Goal: Task Accomplishment & Management: Manage account settings

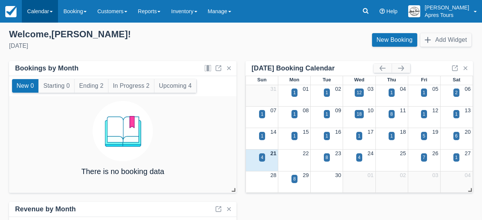
click at [43, 12] on link "Calendar" at bounding box center [40, 11] width 36 height 23
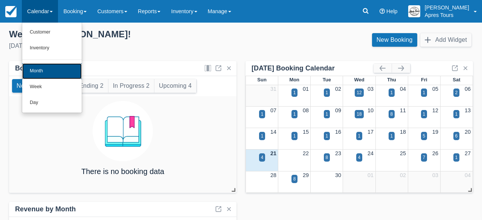
click at [37, 74] on link "Month" at bounding box center [52, 71] width 60 height 16
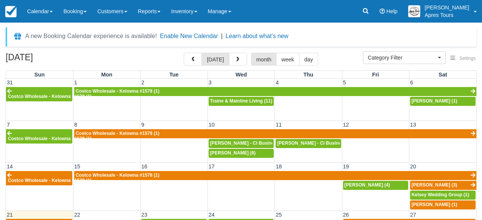
select select
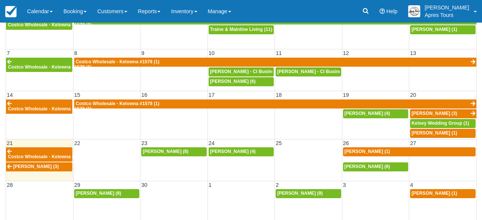
scroll to position [76, 0]
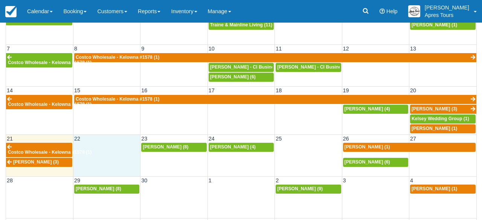
click at [100, 149] on td at bounding box center [106, 154] width 67 height 25
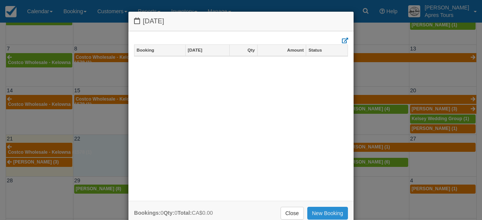
click at [325, 211] on link "New Booking" at bounding box center [327, 213] width 41 height 13
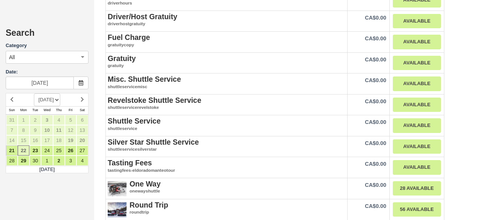
scroll to position [1010, 0]
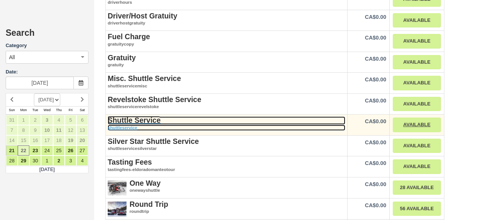
click at [130, 116] on strong "Shuttle Service" at bounding box center [134, 120] width 53 height 8
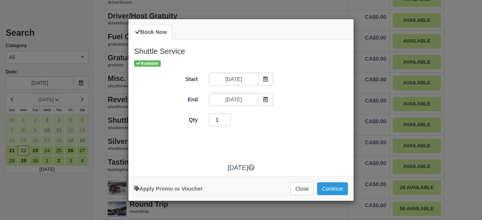
type input "1"
click at [228, 122] on input "1" at bounding box center [220, 119] width 22 height 13
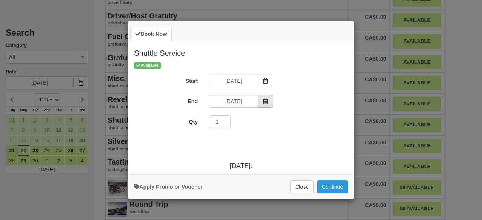
click at [270, 101] on span "Item Modal" at bounding box center [265, 101] width 15 height 13
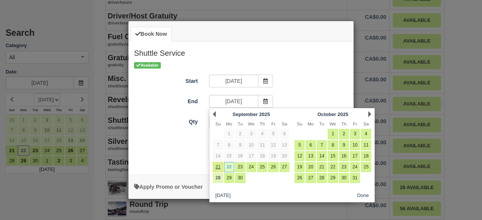
click at [217, 176] on link "28" at bounding box center [218, 178] width 10 height 10
type input "Sun Sep 28 2025"
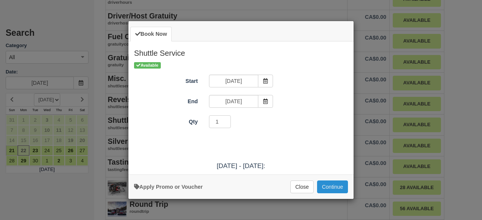
click at [336, 185] on button "Continue" at bounding box center [332, 186] width 31 height 13
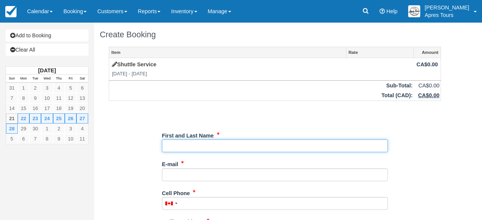
click at [304, 145] on input "First and Last Name" at bounding box center [275, 145] width 226 height 13
type input "Costco Wholesale - Kelowna #1578"
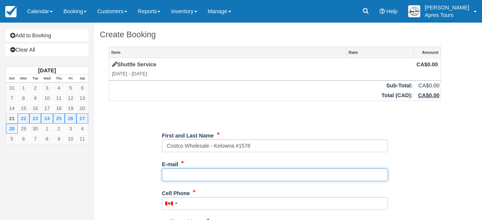
type input "w01578adm@costco.com"
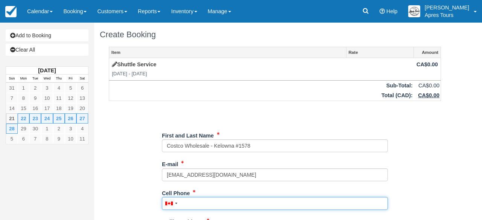
type input "2508705200"
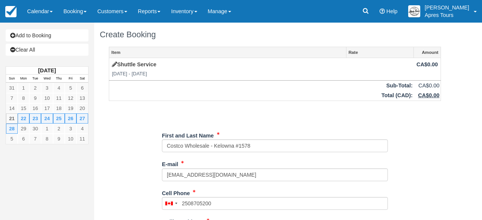
type input "2125 Baron Rd"
type input "Kelowna"
type input "V1X OB2"
type input "(250) 870-5200"
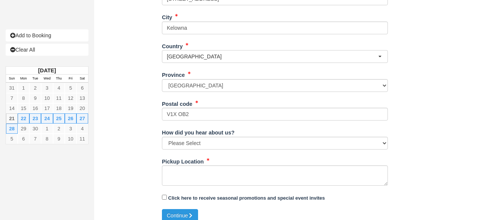
scroll to position [235, 0]
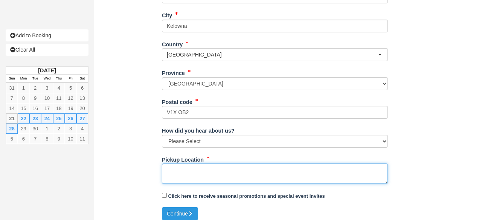
click at [171, 171] on textarea "Pickup Location" at bounding box center [275, 173] width 226 height 20
type textarea "Costco Shuttle for Sept 22-28th"
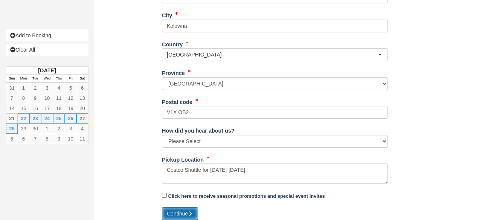
click at [176, 210] on button "Continue" at bounding box center [180, 213] width 36 height 13
type input "[PHONE_NUMBER]"
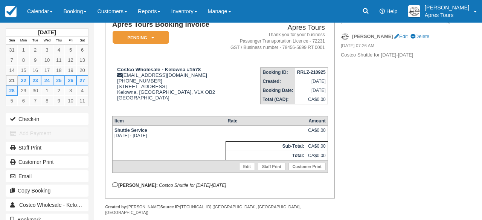
scroll to position [68, 0]
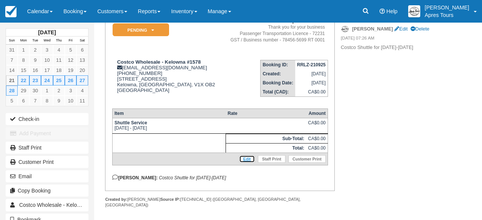
click at [249, 163] on link "Edit" at bounding box center [247, 159] width 16 height 8
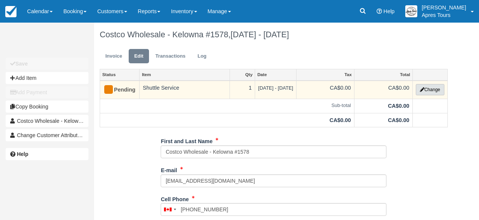
click at [440, 92] on button "Change" at bounding box center [430, 89] width 29 height 11
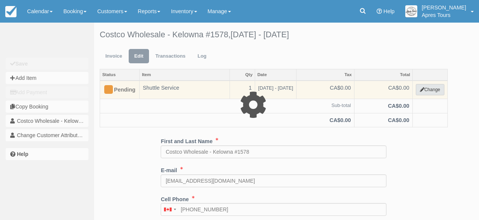
select select "4"
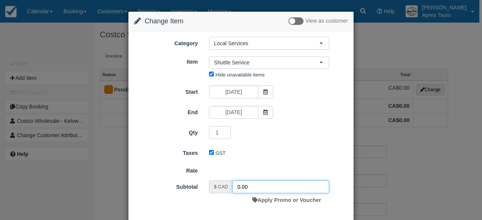
click at [236, 187] on input "0.00" at bounding box center [280, 186] width 97 height 13
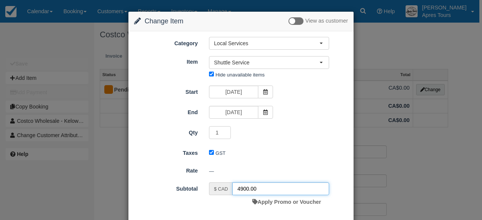
scroll to position [38, 0]
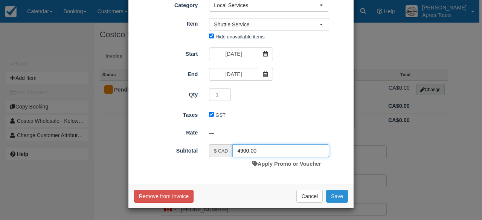
type input "4900.00"
click at [339, 197] on button "Save" at bounding box center [337, 196] width 22 height 13
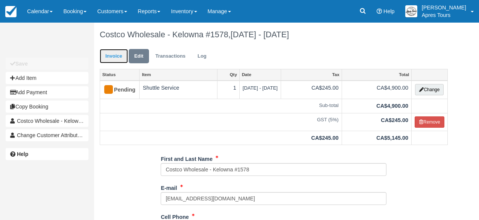
click at [118, 58] on link "Invoice" at bounding box center [114, 56] width 28 height 15
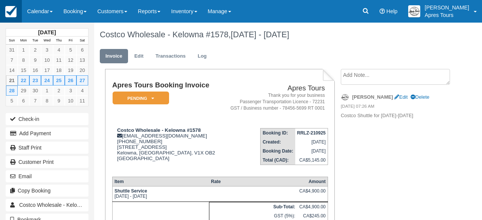
click at [14, 12] on img at bounding box center [10, 11] width 11 height 11
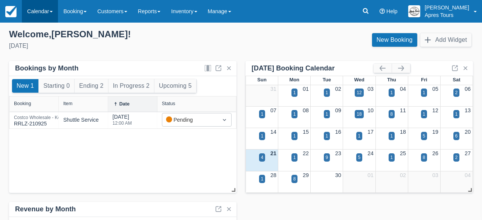
click at [45, 14] on link "Calendar" at bounding box center [40, 11] width 36 height 23
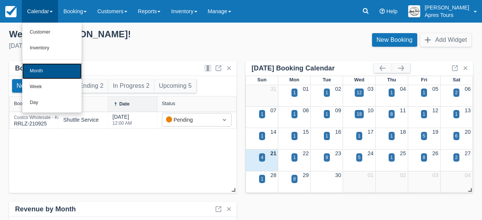
click at [43, 69] on link "Month" at bounding box center [52, 71] width 60 height 16
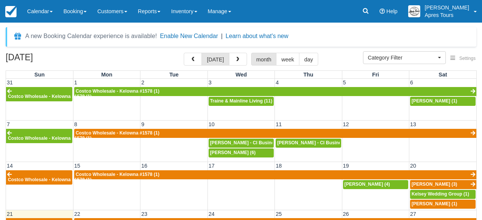
select select
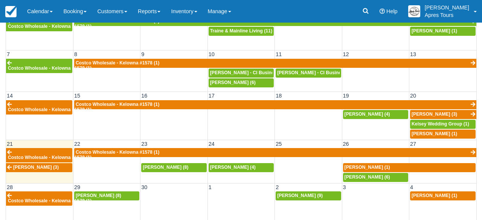
scroll to position [72, 0]
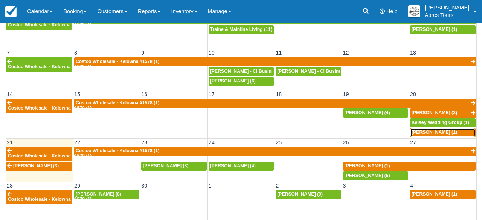
click at [425, 133] on span "[PERSON_NAME] (1)" at bounding box center [435, 132] width 46 height 5
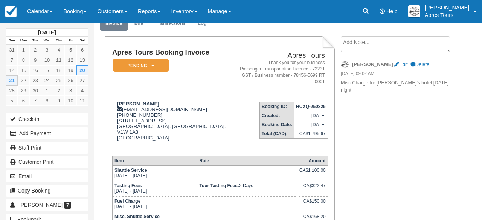
scroll to position [31, 0]
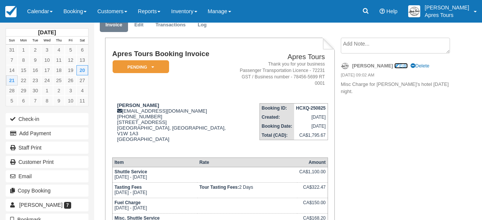
click at [394, 66] on link "Edit" at bounding box center [400, 66] width 13 height 6
type textarea "Misc Charge for [PERSON_NAME]'s hotel [DATE] night."
checkbox input "true"
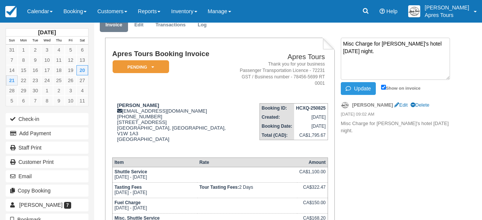
click at [383, 43] on textarea "Misc Charge for [PERSON_NAME]'s hotel [DATE] night." at bounding box center [395, 59] width 109 height 42
type textarea "Misc Charge for [PERSON_NAME]'s hotel [DATE] night."
click at [364, 90] on button "Update" at bounding box center [358, 88] width 35 height 13
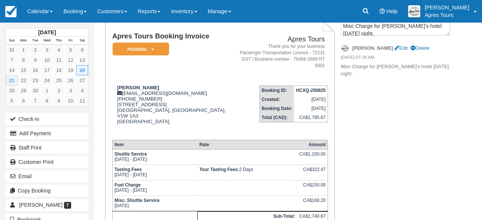
scroll to position [47, 0]
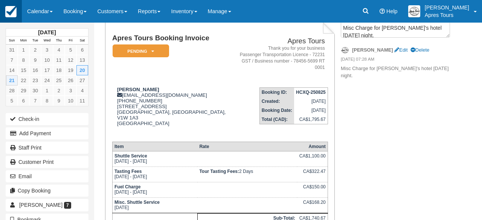
click at [14, 11] on img at bounding box center [10, 11] width 11 height 11
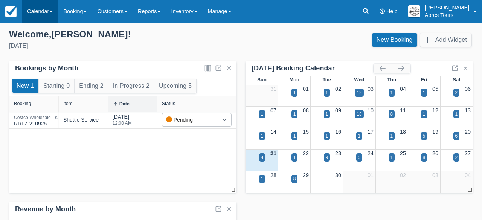
click at [38, 12] on link "Calendar" at bounding box center [40, 11] width 36 height 23
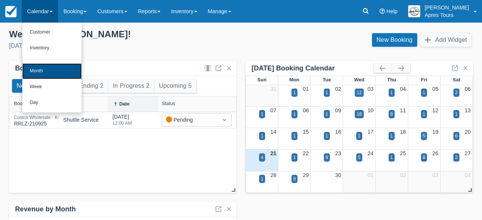
click at [38, 70] on link "Month" at bounding box center [52, 71] width 60 height 16
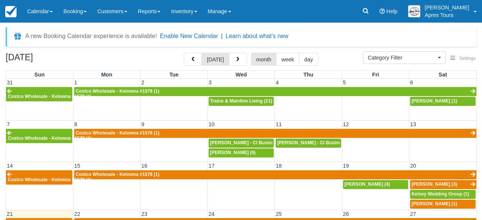
select select
click at [430, 185] on span "[PERSON_NAME] (3)" at bounding box center [435, 184] width 46 height 5
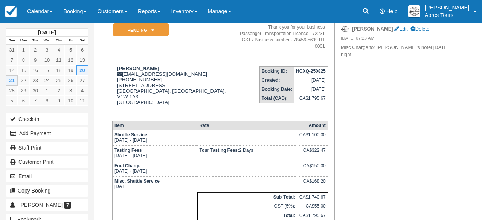
scroll to position [69, 0]
click at [9, 12] on img at bounding box center [10, 11] width 11 height 11
